Goal: Task Accomplishment & Management: Use online tool/utility

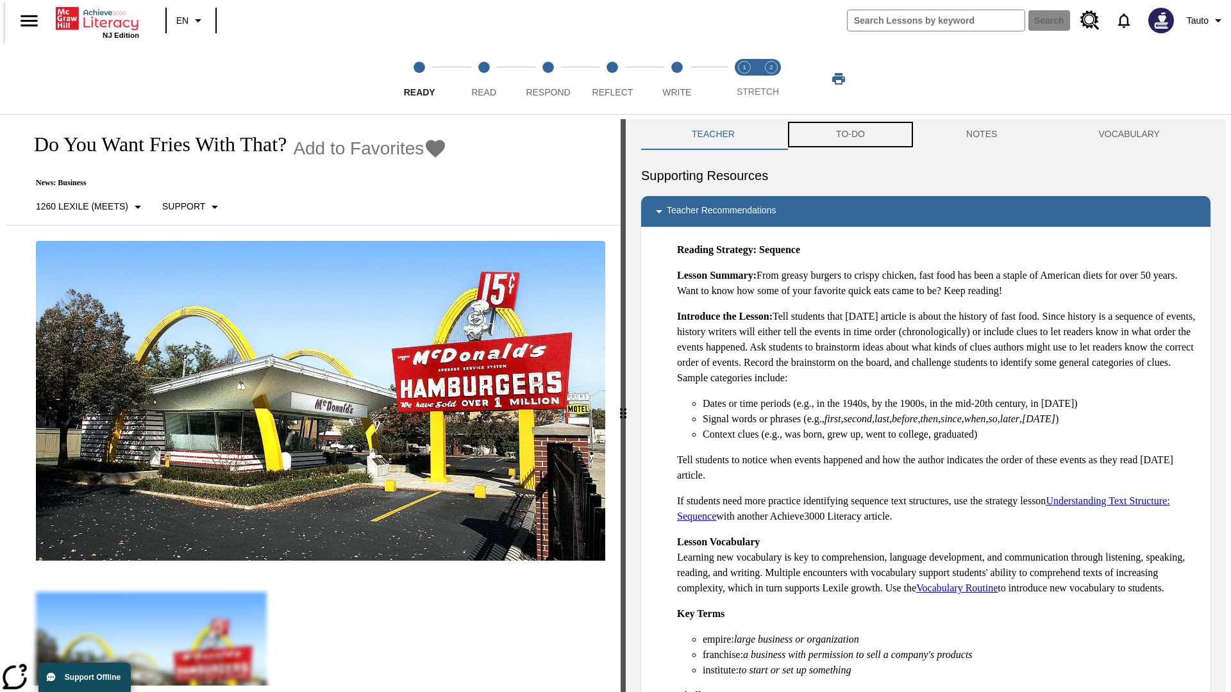
click at [849, 135] on button "TO-DO" at bounding box center [850, 134] width 130 height 31
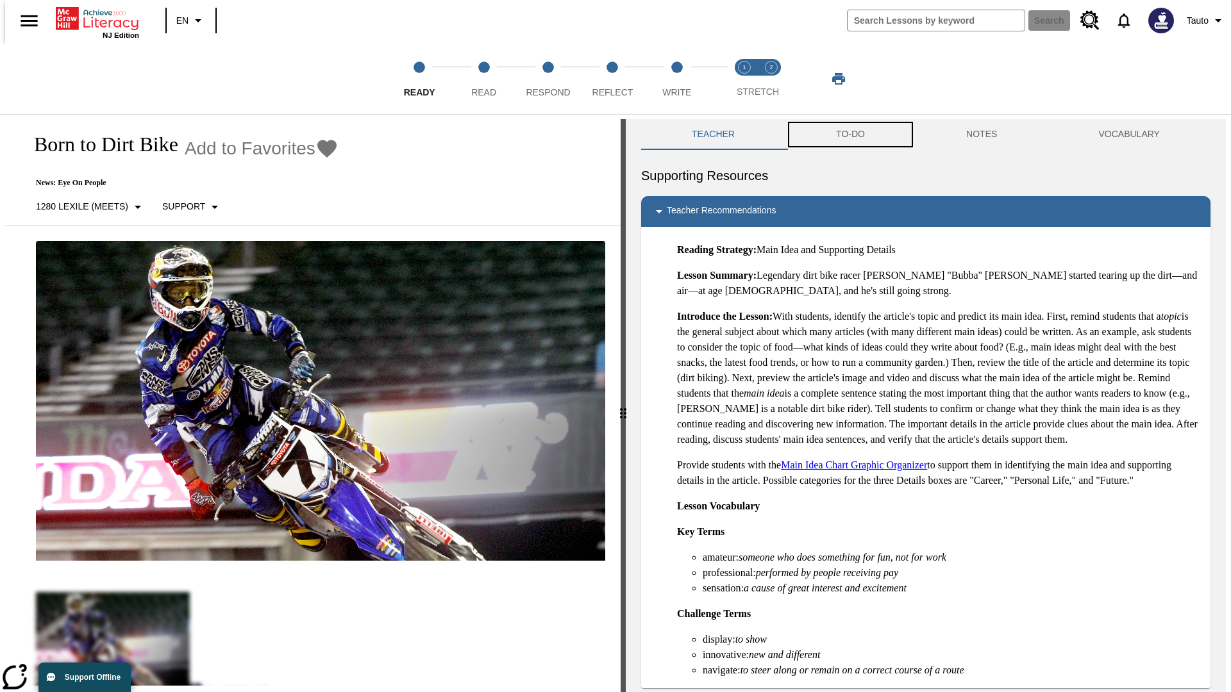
click at [849, 135] on button "TO-DO" at bounding box center [850, 134] width 130 height 31
